Goal: Information Seeking & Learning: Learn about a topic

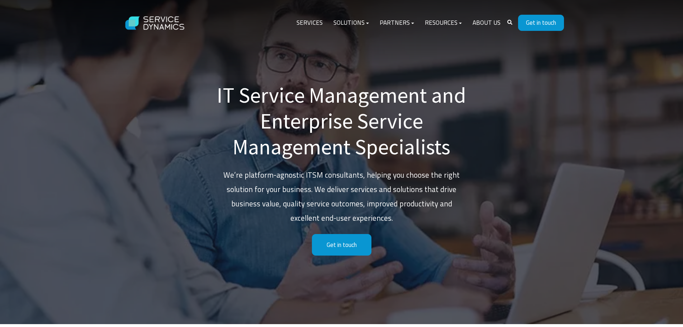
click at [329, 171] on p "We’re platform-agnostic ITSM consultants, helping you choose the right solution…" at bounding box center [341, 196] width 251 height 57
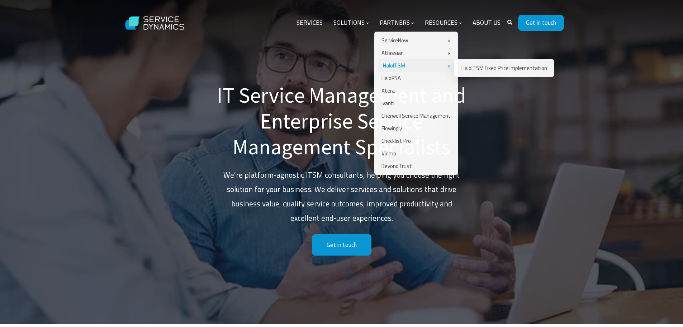
click at [403, 62] on link "HaloITSM" at bounding box center [416, 65] width 76 height 13
